Goal: Find specific page/section: Find specific page/section

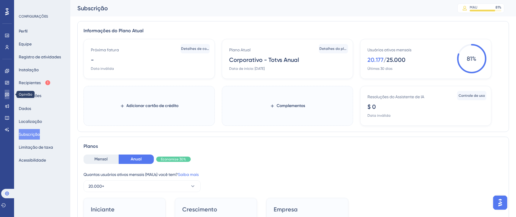
click at [7, 96] on icon at bounding box center [7, 94] width 5 height 5
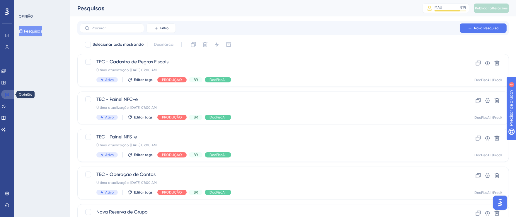
click at [6, 96] on icon at bounding box center [7, 95] width 4 height 4
click at [352, 113] on div "TEC - Painel NFC-e Última atualização: [DATE] 07:00 AM Ativo Editar tags PRODUÇ…" at bounding box center [269, 108] width 347 height 24
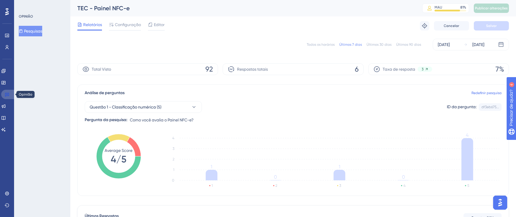
click at [8, 93] on icon at bounding box center [7, 94] width 5 height 5
